Goal: Entertainment & Leisure: Browse casually

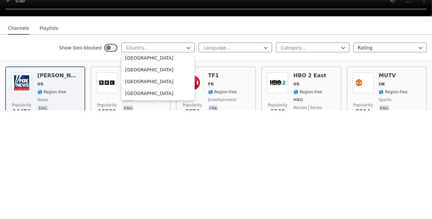
scroll to position [2615, 0]
click at [145, 102] on div "[GEOGRAPHIC_DATA]" at bounding box center [157, 96] width 73 height 12
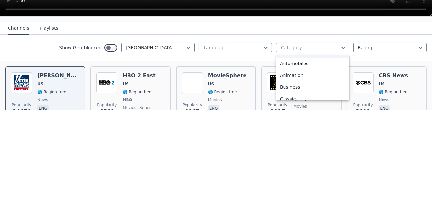
scroll to position [10, 0]
click at [302, 144] on nav "Channels Playlists" at bounding box center [216, 136] width 432 height 13
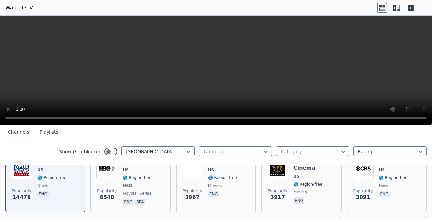
scroll to position [89, 0]
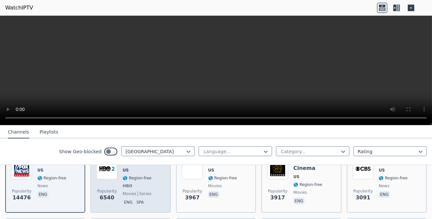
click at [112, 177] on img at bounding box center [106, 169] width 21 height 21
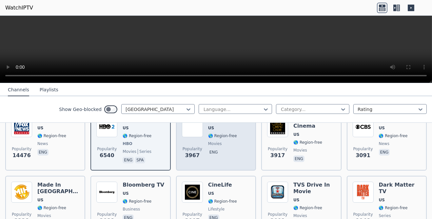
click at [217, 146] on span "movies" at bounding box center [215, 143] width 14 height 5
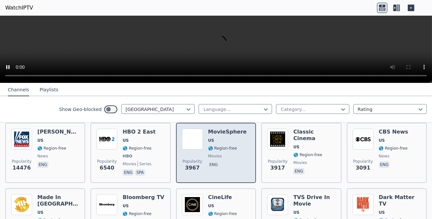
scroll to position [77, 0]
click at [210, 163] on div "Popularity 3967 MovieSphere US 🌎 Region-free movies eng" at bounding box center [216, 153] width 68 height 48
click at [214, 156] on div "MovieSphere US 🌎 Region-free movies eng" at bounding box center [227, 153] width 39 height 48
click at [203, 141] on img at bounding box center [192, 139] width 21 height 21
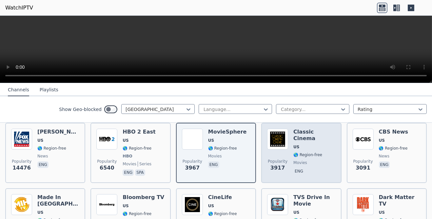
click at [300, 153] on div "Classic Cinema US 🌎 Region-free movies eng" at bounding box center [314, 153] width 42 height 48
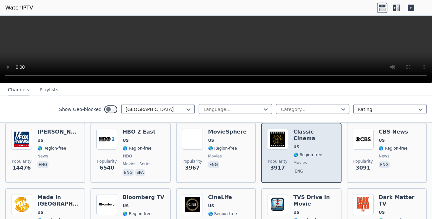
click at [288, 163] on span "Popularity 3917" at bounding box center [277, 165] width 21 height 21
click at [292, 166] on div "Popularity 3917 Classic Cinema US 🌎 Region-free movies eng" at bounding box center [301, 153] width 68 height 48
click at [293, 164] on div "Popularity 3917 Classic Cinema US 🌎 Region-free movies eng" at bounding box center [301, 153] width 68 height 48
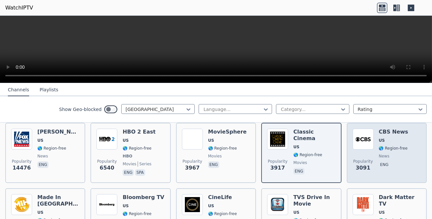
click at [372, 161] on div "Popularity 3091" at bounding box center [363, 153] width 21 height 48
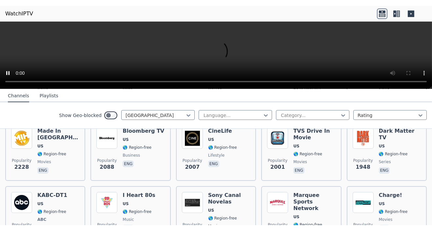
scroll to position [149, 0]
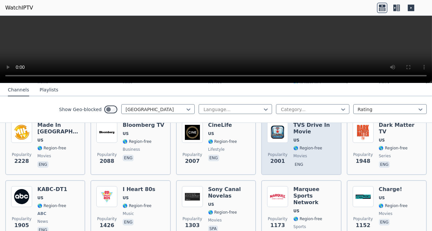
click at [297, 143] on span "US" at bounding box center [296, 140] width 6 height 5
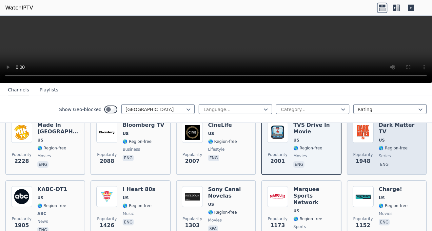
click at [391, 143] on span "US" at bounding box center [400, 140] width 42 height 5
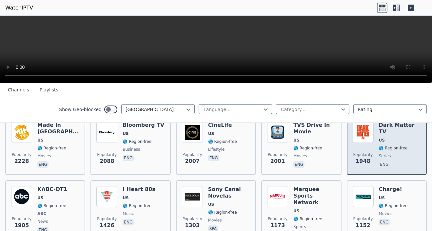
click at [376, 158] on div "Popularity 1948 Dark Matter TV US 🌎 Region-free series eng" at bounding box center [387, 145] width 68 height 47
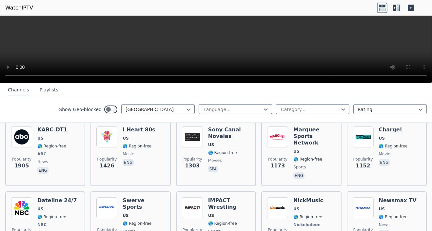
scroll to position [210, 0]
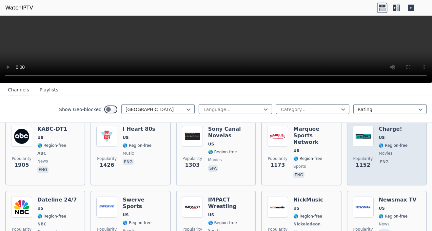
click at [383, 175] on div "Charge! US 🌎 Region-free movies eng" at bounding box center [393, 153] width 29 height 54
click at [368, 147] on img at bounding box center [363, 136] width 21 height 21
click at [374, 147] on span at bounding box center [363, 136] width 21 height 21
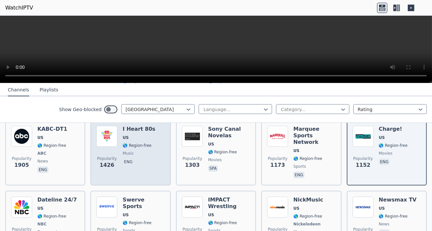
click at [137, 148] on span "🌎 Region-free" at bounding box center [137, 145] width 29 height 5
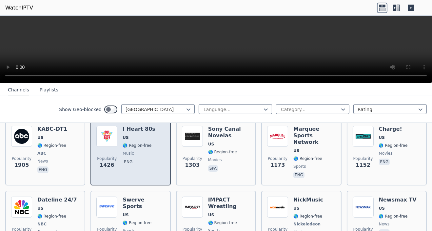
click at [130, 156] on span "music" at bounding box center [128, 153] width 11 height 5
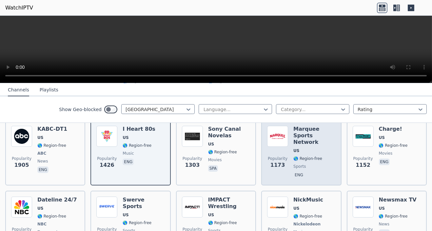
click at [297, 153] on span "US" at bounding box center [296, 150] width 6 height 5
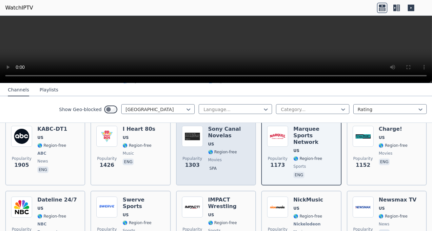
click at [222, 163] on span "movies" at bounding box center [215, 159] width 14 height 5
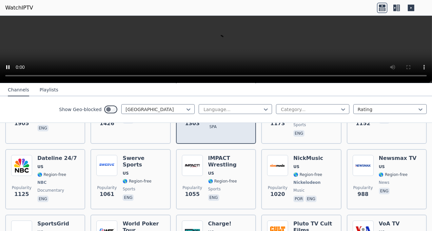
scroll to position [251, 0]
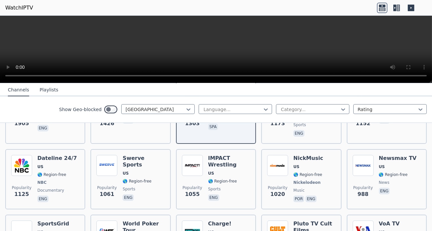
click at [304, 92] on nav "Channels Playlists" at bounding box center [216, 89] width 432 height 13
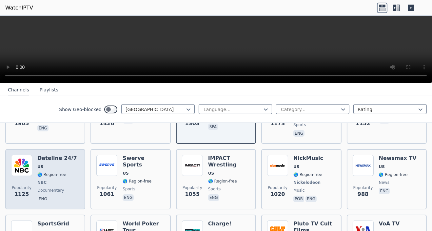
click at [52, 162] on h6 "Dateline 24/7" at bounding box center [57, 158] width 40 height 7
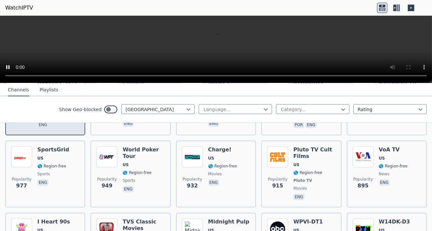
scroll to position [326, 0]
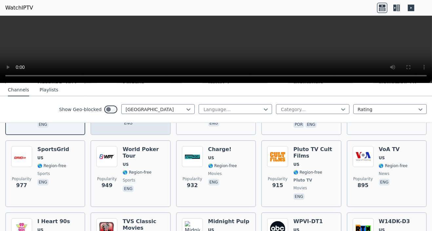
click at [140, 109] on span "🌎 Region-free" at bounding box center [137, 106] width 29 height 5
click at [66, 103] on span "🌎 Region-free" at bounding box center [51, 100] width 29 height 5
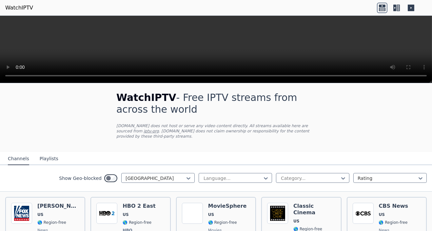
scroll to position [0, 0]
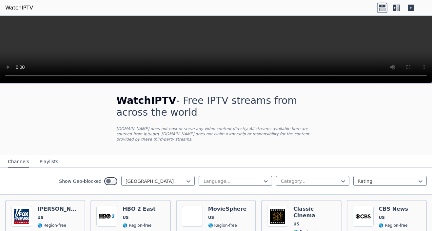
click at [406, 9] on icon at bounding box center [411, 8] width 10 height 10
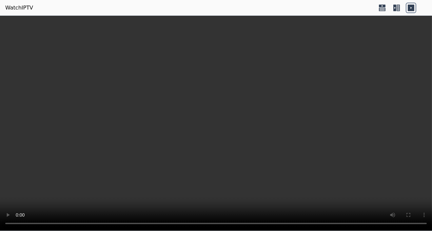
click at [396, 4] on icon at bounding box center [396, 8] width 10 height 10
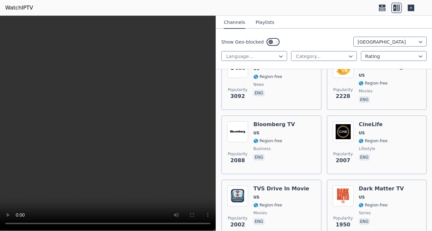
scroll to position [225, 0]
click at [267, 20] on button "Playlists" at bounding box center [265, 22] width 19 height 12
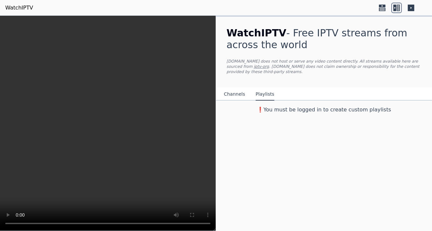
click at [236, 99] on button "Channels" at bounding box center [234, 94] width 21 height 12
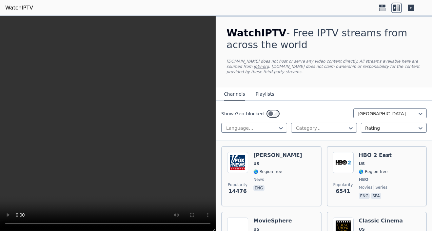
click at [22, 6] on link "WatchIPTV" at bounding box center [19, 8] width 28 height 8
click at [29, 9] on link "WatchIPTV" at bounding box center [19, 8] width 28 height 8
click at [21, 7] on link "WatchIPTV" at bounding box center [19, 8] width 28 height 8
click at [24, 7] on link "WatchIPTV" at bounding box center [19, 8] width 28 height 8
click at [24, 10] on link "WatchIPTV" at bounding box center [19, 8] width 28 height 8
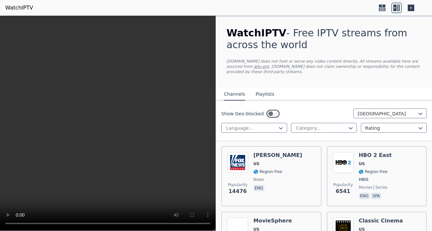
click at [378, 5] on icon at bounding box center [382, 8] width 10 height 10
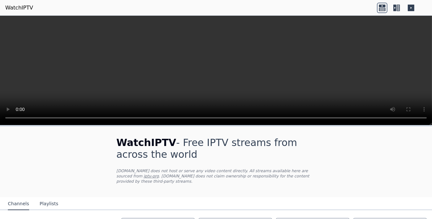
click at [23, 9] on link "WatchIPTV" at bounding box center [19, 8] width 28 height 8
click at [26, 11] on link "WatchIPTV" at bounding box center [19, 8] width 28 height 8
click at [21, 4] on link "WatchIPTV" at bounding box center [19, 8] width 28 height 8
click at [18, 11] on link "WatchIPTV" at bounding box center [19, 8] width 28 height 8
click at [126, 174] on p "[DOMAIN_NAME] does not host or serve any video content directly. All streams av…" at bounding box center [215, 176] width 199 height 16
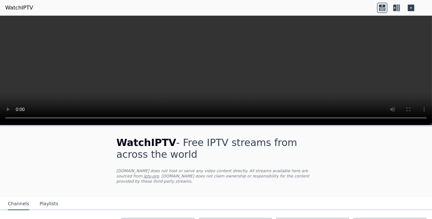
click at [159, 179] on link "iptv-org" at bounding box center [151, 176] width 15 height 5
click at [407, 5] on icon at bounding box center [411, 8] width 10 height 10
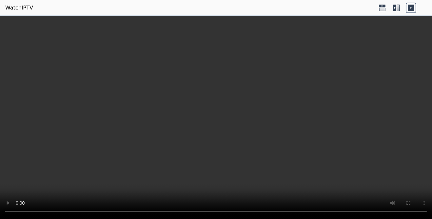
click at [394, 8] on icon at bounding box center [394, 8] width 3 height 7
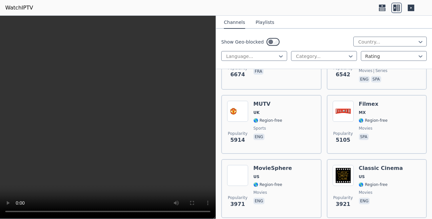
scroll to position [181, 0]
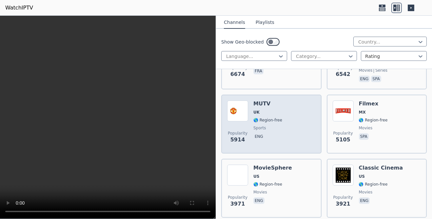
click at [275, 148] on div "MUTV UK 🌎 Region-free sports eng" at bounding box center [267, 124] width 29 height 47
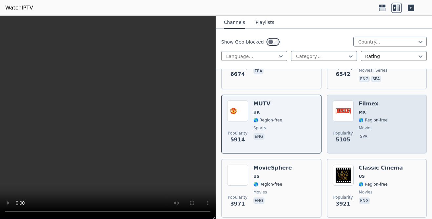
click at [388, 148] on div "Filmex MX 🌎 Region-free movies spa" at bounding box center [373, 124] width 29 height 47
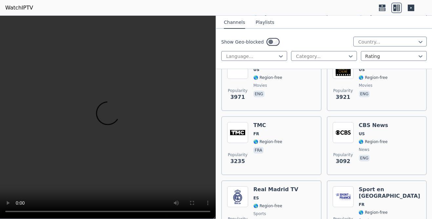
scroll to position [288, 0]
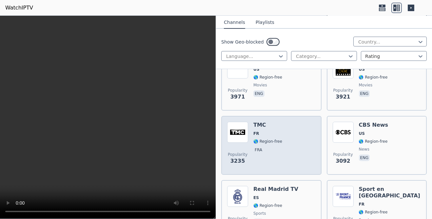
click at [282, 136] on span "FR" at bounding box center [267, 133] width 29 height 5
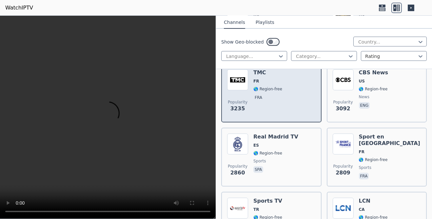
scroll to position [343, 0]
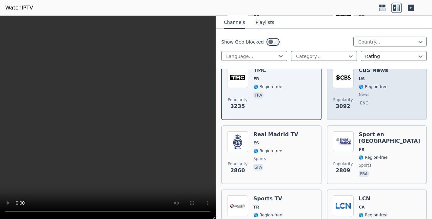
click at [388, 114] on div "CBS News US 🌎 Region-free news eng" at bounding box center [373, 90] width 29 height 47
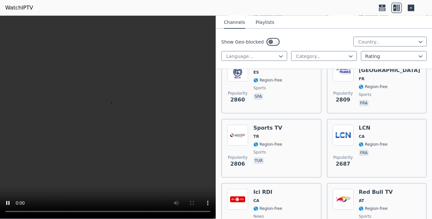
scroll to position [414, 0]
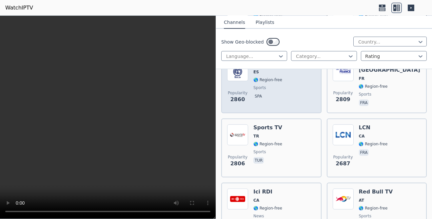
click at [274, 83] on span "🌎 Region-free" at bounding box center [267, 79] width 29 height 5
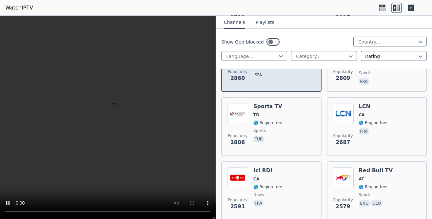
scroll to position [435, 0]
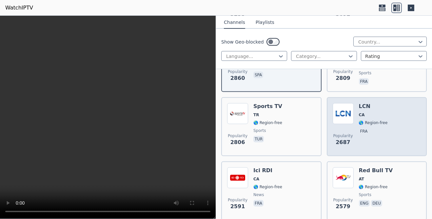
click at [347, 124] on img at bounding box center [343, 113] width 21 height 21
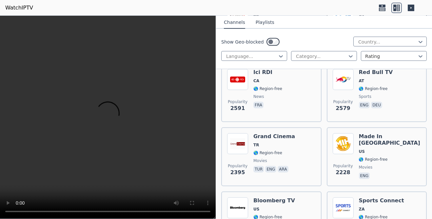
scroll to position [534, 0]
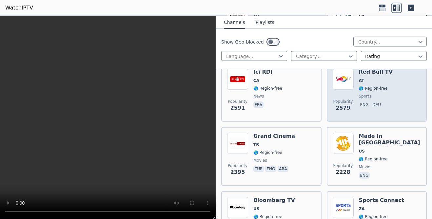
click at [358, 116] on div "Popularity 2579 Red Bull TV AT 🌎 Region-free sports eng deu" at bounding box center [377, 92] width 88 height 47
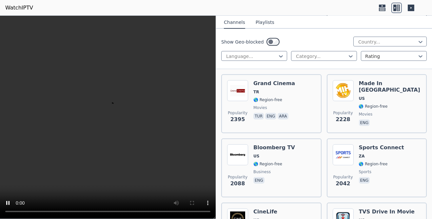
scroll to position [587, 0]
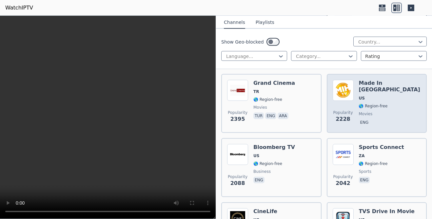
click at [365, 101] on span "US" at bounding box center [362, 98] width 6 height 5
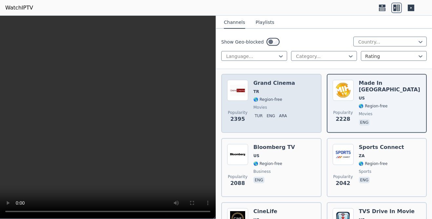
click at [286, 110] on span "movies" at bounding box center [274, 107] width 42 height 5
click at [282, 110] on span "movies" at bounding box center [274, 107] width 42 height 5
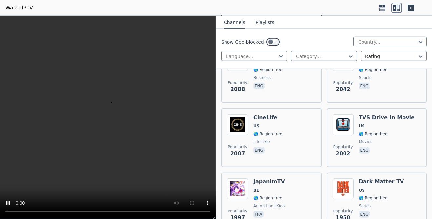
scroll to position [682, 0]
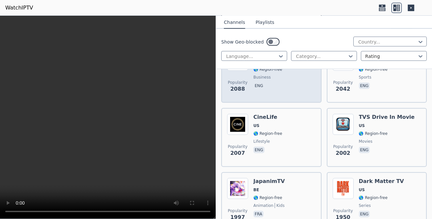
click at [282, 80] on span "business" at bounding box center [274, 77] width 42 height 5
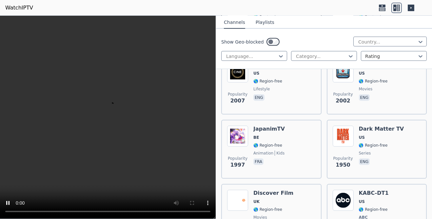
scroll to position [734, 0]
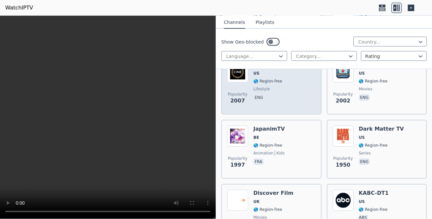
click at [281, 102] on span "eng" at bounding box center [267, 98] width 29 height 8
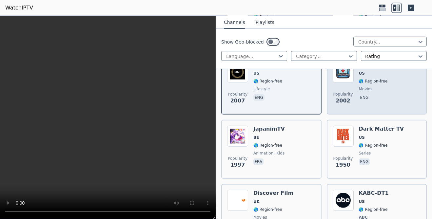
click at [360, 109] on div "Popularity 2002 TVS Drive In Movie US 🌎 Region-free movies eng" at bounding box center [377, 85] width 88 height 47
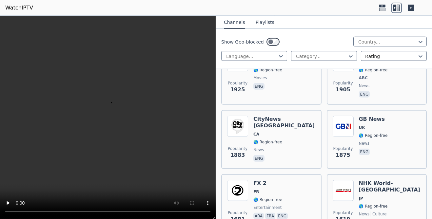
scroll to position [874, 0]
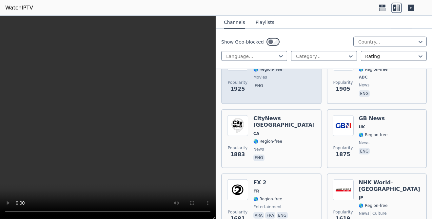
click at [280, 90] on span "eng" at bounding box center [273, 87] width 40 height 8
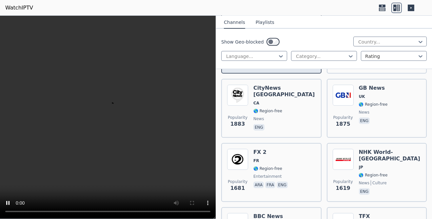
scroll to position [905, 0]
click at [387, 57] on span "news" at bounding box center [374, 54] width 30 height 5
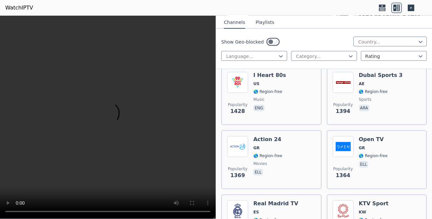
scroll to position [1176, 0]
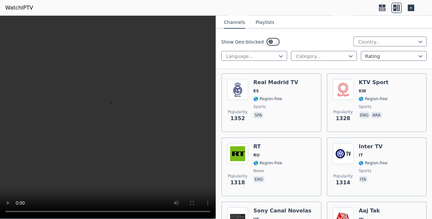
scroll to position [1296, 0]
click at [278, 37] on span "🌎 Region-free" at bounding box center [267, 33] width 29 height 5
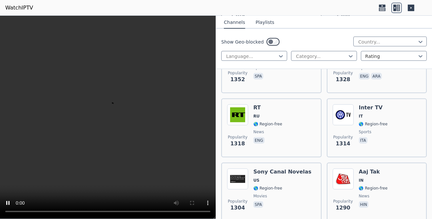
scroll to position [1335, 0]
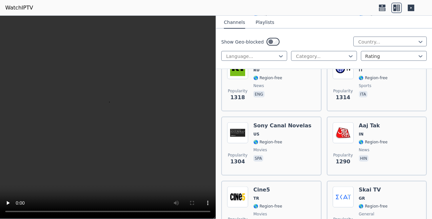
scroll to position [1381, 0]
click at [282, 16] on span "🌎 Region-free" at bounding box center [267, 13] width 29 height 5
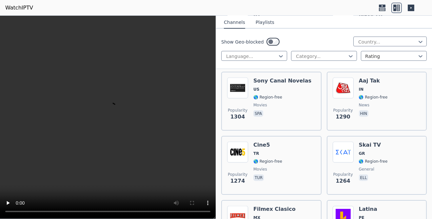
scroll to position [1426, 0]
click at [366, 60] on div "Inter TV IT 🌎 Region-free sports ita" at bounding box center [373, 36] width 29 height 47
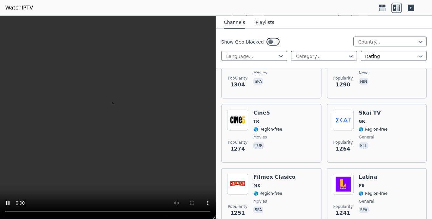
scroll to position [1457, 0]
click at [260, 4] on span "🌎 Region-free" at bounding box center [267, 1] width 29 height 5
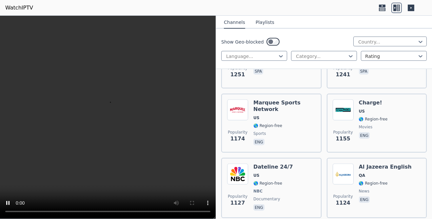
scroll to position [1596, 0]
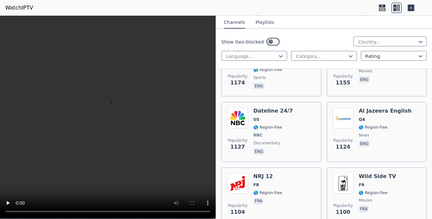
scroll to position [1658, 0]
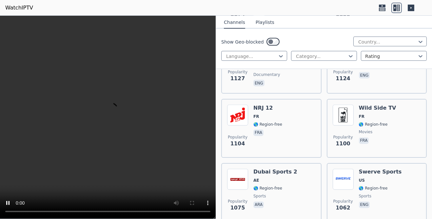
scroll to position [1721, 0]
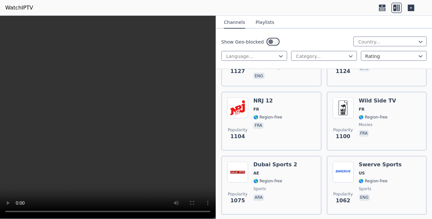
scroll to position [1727, 0]
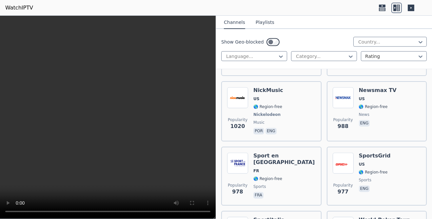
scroll to position [1932, 0]
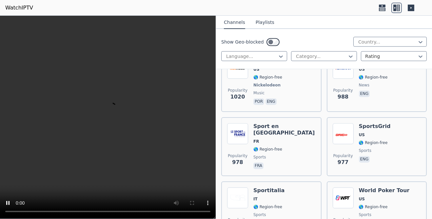
scroll to position [1960, 0]
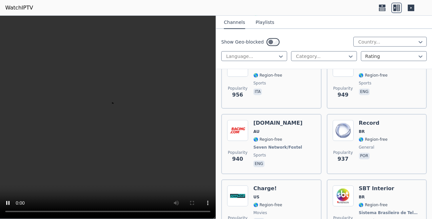
scroll to position [2093, 0]
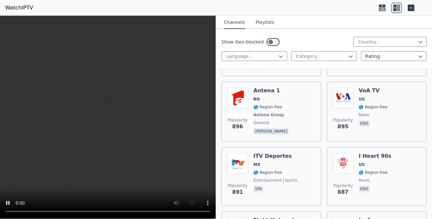
scroll to position [2322, 0]
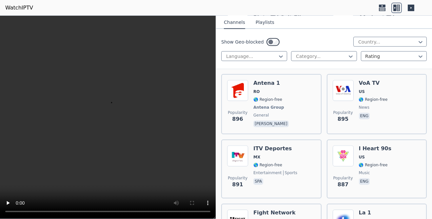
scroll to position [2329, 0]
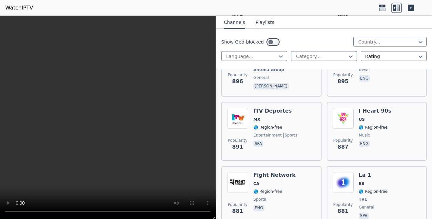
scroll to position [2367, 0]
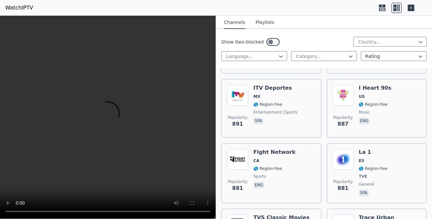
scroll to position [2390, 0]
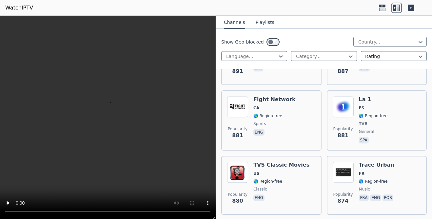
scroll to position [2443, 0]
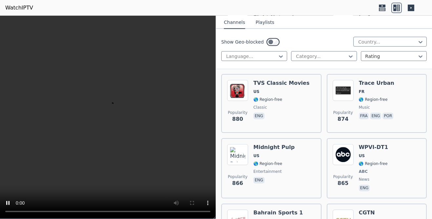
scroll to position [2525, 0]
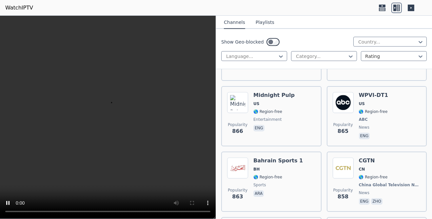
scroll to position [2577, 0]
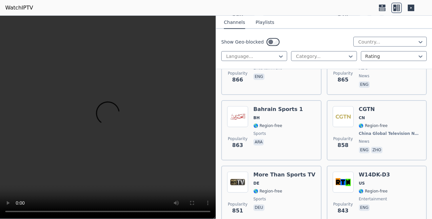
scroll to position [2627, 0]
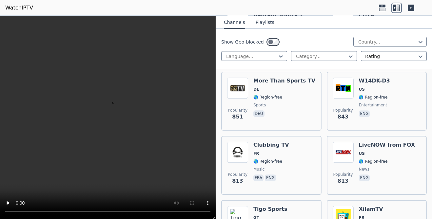
scroll to position [2722, 0]
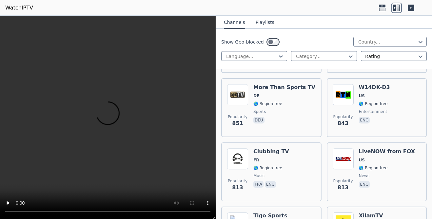
scroll to position [2713, 0]
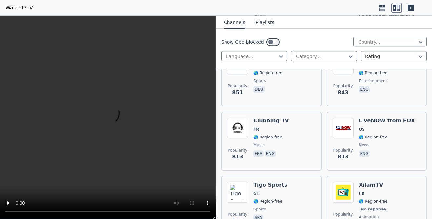
scroll to position [2750, 0]
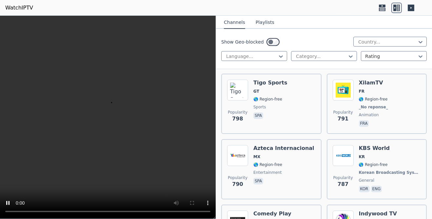
scroll to position [2848, 0]
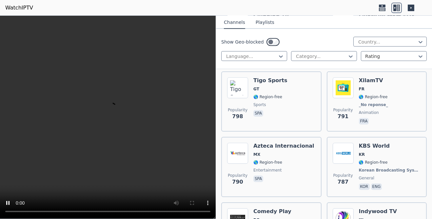
scroll to position [2850, 0]
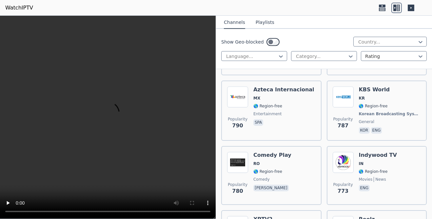
scroll to position [2908, 0]
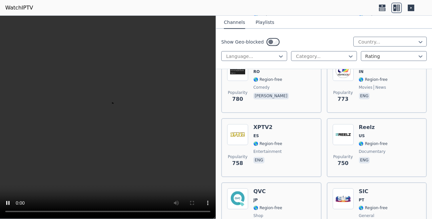
scroll to position [3000, 0]
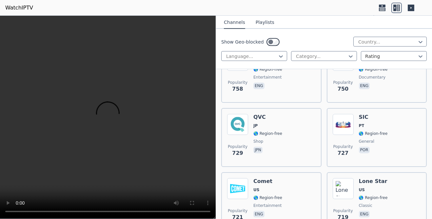
scroll to position [3075, 0]
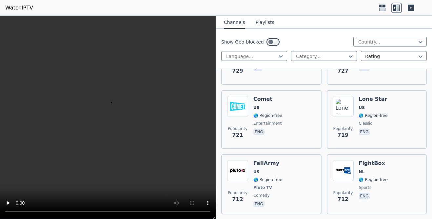
scroll to position [3156, 0]
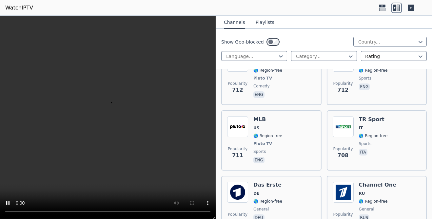
scroll to position [3266, 0]
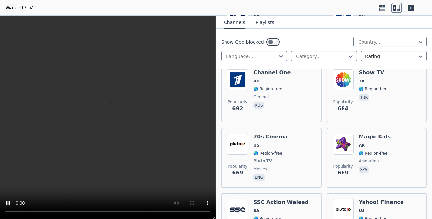
scroll to position [3442, 0]
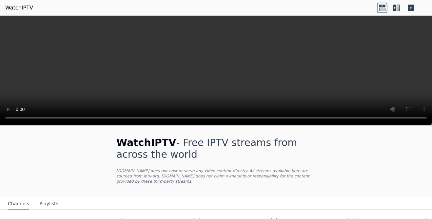
click at [159, 179] on link "iptv-org" at bounding box center [151, 176] width 15 height 5
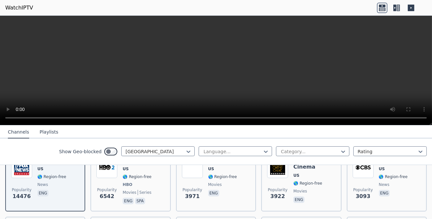
scroll to position [90, 0]
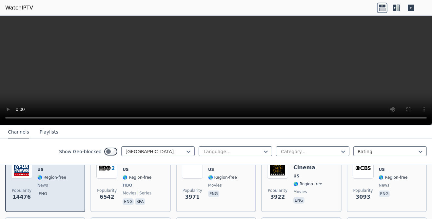
click at [38, 183] on div "Popularity 14476 Fox News Channel US 🌎 Region-free news eng" at bounding box center [45, 182] width 68 height 48
click at [29, 179] on img at bounding box center [21, 168] width 21 height 21
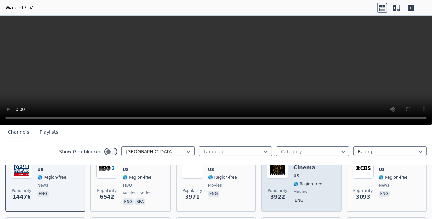
click at [288, 186] on div "Popularity 3922" at bounding box center [277, 182] width 21 height 48
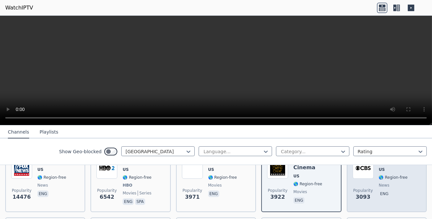
click at [363, 190] on div "Popularity 3093" at bounding box center [363, 182] width 21 height 48
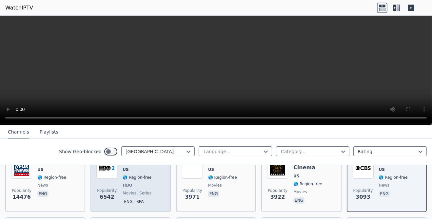
click at [125, 192] on div "Popularity 6542 HBO 2 East US 🌎 Region-free HBO movies series eng spa" at bounding box center [130, 182] width 68 height 48
